Goal: Task Accomplishment & Management: Manage account settings

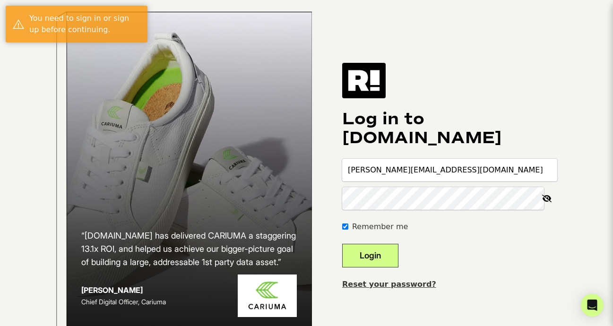
type input "[PERSON_NAME][EMAIL_ADDRESS][DOMAIN_NAME]"
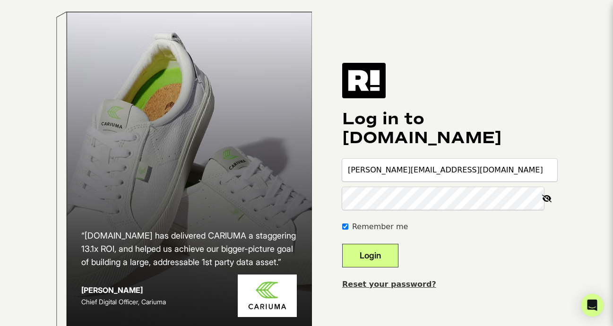
click at [371, 289] on link "Reset your password?" at bounding box center [389, 284] width 94 height 9
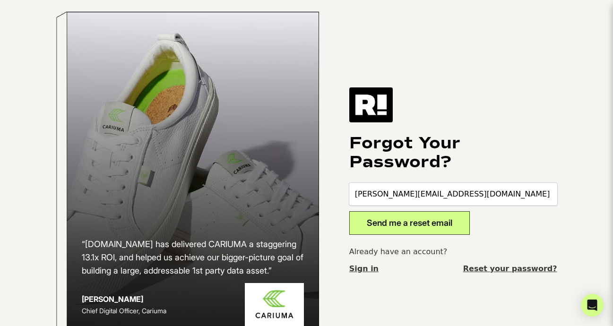
type input "david@getemails.com"
click at [414, 226] on button "Send me a reset email" at bounding box center [409, 223] width 121 height 24
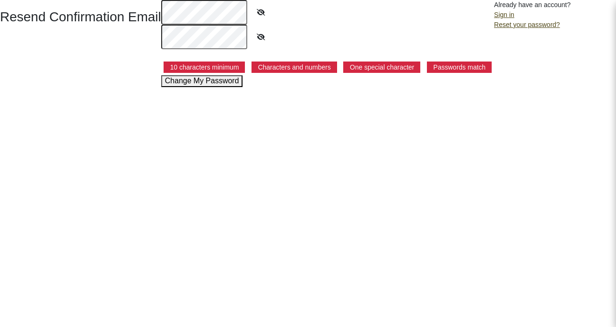
click at [324, 87] on html "Resend Confirmation Email 10 characters minimum Characters and numbers One spec…" at bounding box center [308, 43] width 616 height 87
click at [208, 79] on button "Change My Password" at bounding box center [202, 80] width 82 height 11
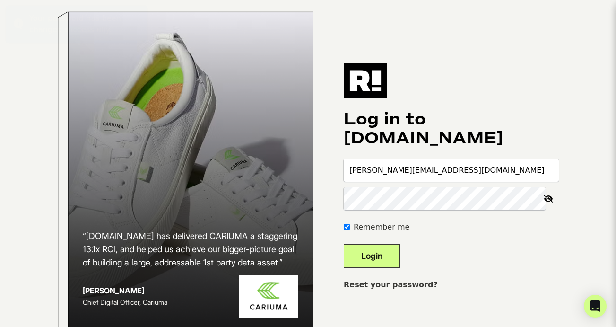
type input "[PERSON_NAME][EMAIL_ADDRESS][DOMAIN_NAME]"
click at [385, 264] on button "Login" at bounding box center [372, 256] width 56 height 24
